Goal: Find specific page/section: Find specific page/section

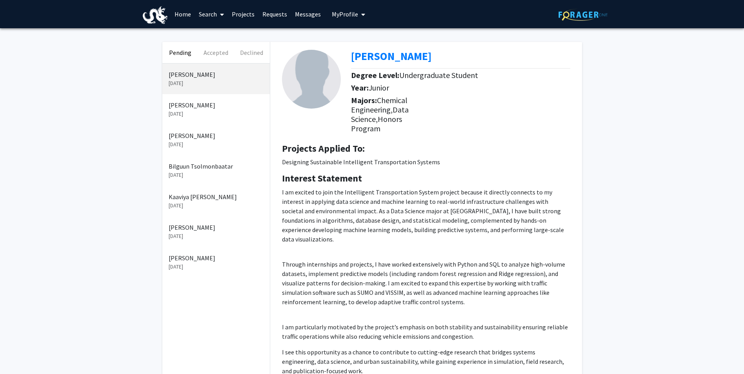
drag, startPoint x: 448, startPoint y: 54, endPoint x: 349, endPoint y: 58, distance: 98.9
click at [349, 58] on div "[PERSON_NAME] Degree Level: Undergraduate Student Year: [PERSON_NAME]: Chemical…" at bounding box center [426, 89] width 300 height 95
drag, startPoint x: 349, startPoint y: 58, endPoint x: 453, endPoint y: 53, distance: 103.7
click at [453, 53] on div "[PERSON_NAME]" at bounding box center [463, 58] width 225 height 16
drag, startPoint x: 456, startPoint y: 53, endPoint x: 351, endPoint y: 55, distance: 104.7
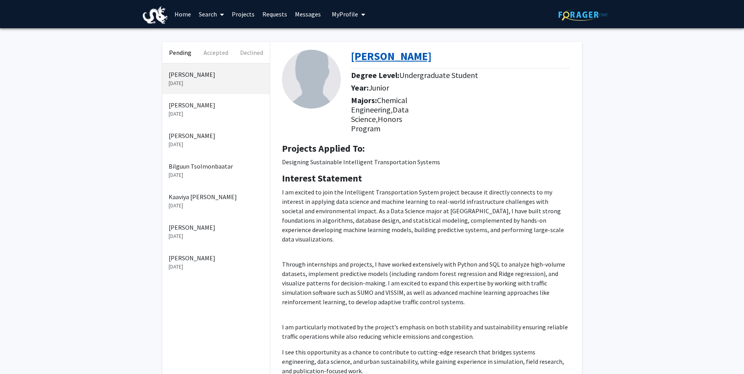
click at [351, 55] on div "[PERSON_NAME]" at bounding box center [463, 58] width 225 height 16
click at [354, 56] on b "[PERSON_NAME]" at bounding box center [391, 56] width 80 height 14
click at [457, 58] on div "[PERSON_NAME]" at bounding box center [463, 58] width 225 height 16
drag, startPoint x: 450, startPoint y: 56, endPoint x: 351, endPoint y: 57, distance: 98.8
click at [351, 57] on div "[PERSON_NAME]" at bounding box center [463, 58] width 225 height 16
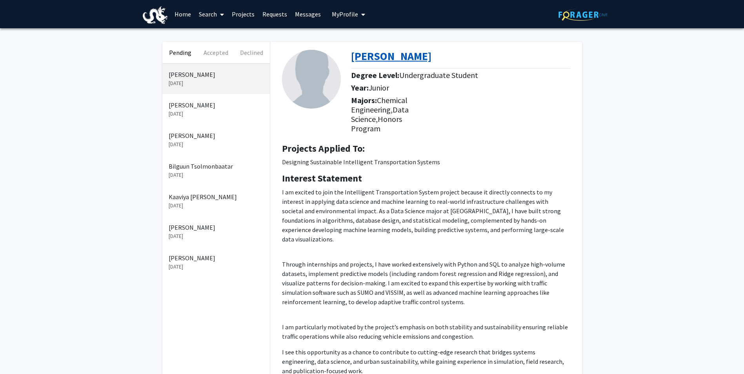
drag, startPoint x: 351, startPoint y: 57, endPoint x: 369, endPoint y: 60, distance: 17.8
copy b "[PERSON_NAME]"
